Goal: Transaction & Acquisition: Purchase product/service

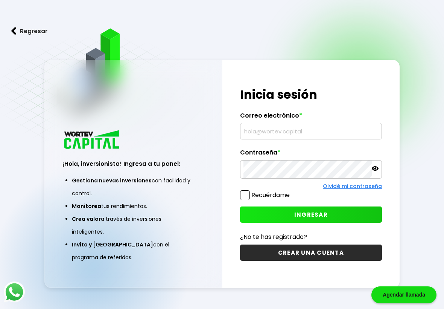
click at [311, 130] on input "text" at bounding box center [310, 131] width 135 height 16
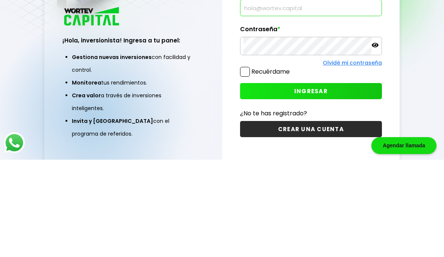
scroll to position [64, 0]
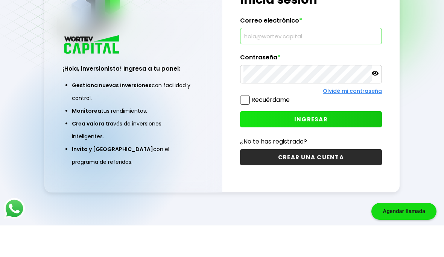
type input "[EMAIL_ADDRESS][DOMAIN_NAME]"
click at [312, 147] on span "INGRESAR" at bounding box center [310, 151] width 33 height 8
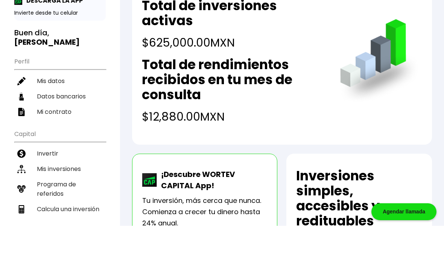
scroll to position [33, 0]
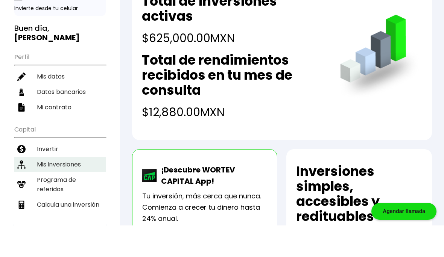
click at [66, 189] on li "Mis inversiones" at bounding box center [59, 196] width 91 height 15
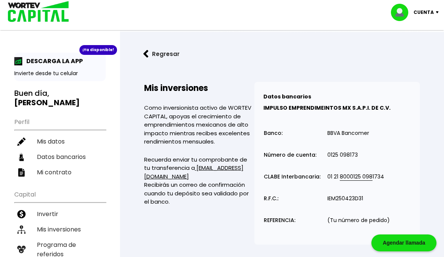
click at [146, 54] on img at bounding box center [145, 54] width 5 height 8
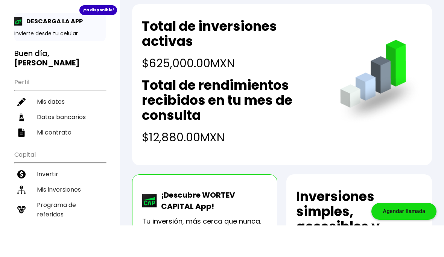
scroll to position [11, 0]
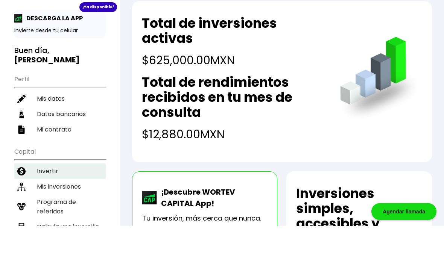
click at [49, 195] on li "Invertir" at bounding box center [59, 202] width 91 height 15
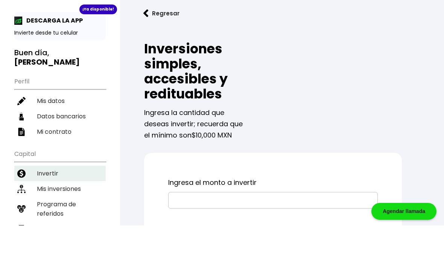
scroll to position [9, 0]
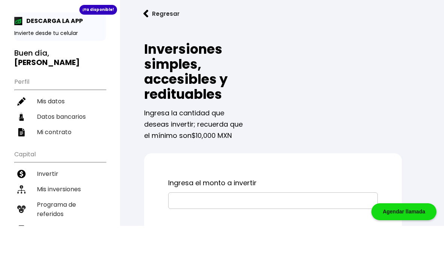
click at [216, 224] on input "text" at bounding box center [273, 232] width 203 height 16
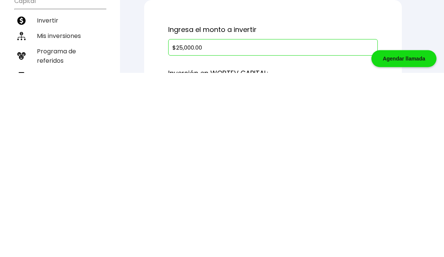
scroll to position [162, 0]
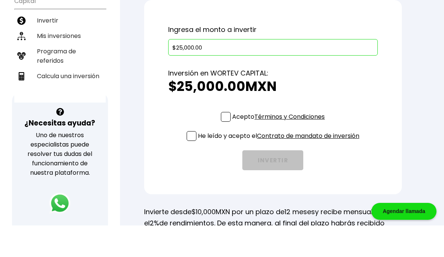
type input "$25,000.00"
click at [228, 144] on span at bounding box center [226, 149] width 10 height 10
click at [280, 154] on input "Acepto Términos y Condiciones" at bounding box center [280, 154] width 0 height 0
click at [190, 163] on span at bounding box center [192, 168] width 10 height 10
click at [280, 173] on input "He leído y acepto el Contrato de mandato de inversión" at bounding box center [280, 173] width 0 height 0
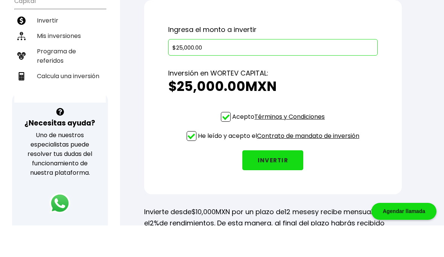
click at [271, 182] on button "INVERTIR" at bounding box center [272, 192] width 61 height 20
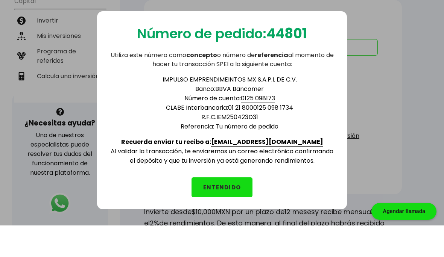
click at [224, 209] on button "ENTENDIDO" at bounding box center [222, 219] width 61 height 20
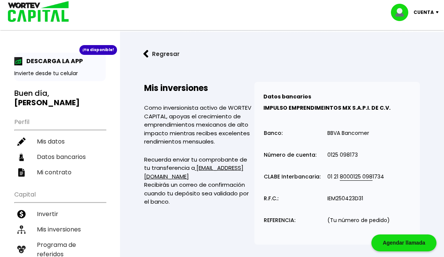
click at [427, 11] on p "Cuenta" at bounding box center [423, 12] width 20 height 11
click at [419, 51] on li "Cerrar sesión" at bounding box center [416, 50] width 60 height 15
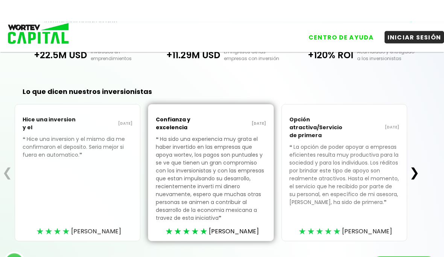
scroll to position [255, 0]
